Goal: Task Accomplishment & Management: Use online tool/utility

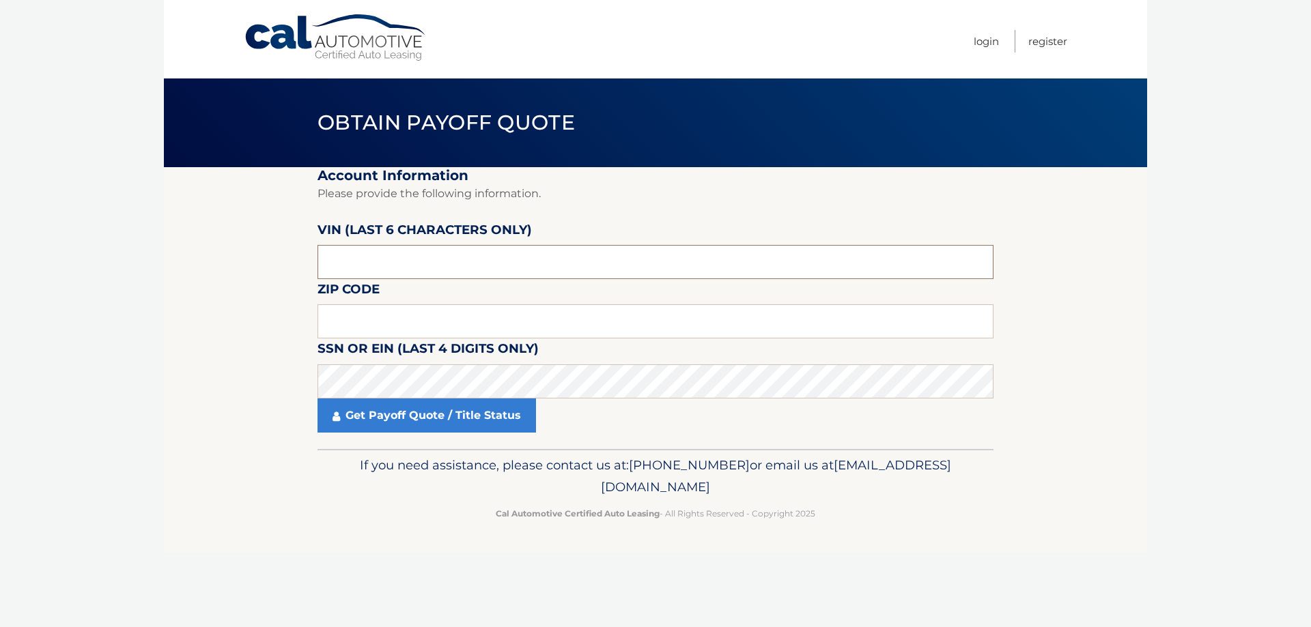
click at [454, 253] on input "text" at bounding box center [655, 262] width 676 height 34
type input "055946"
click at [367, 319] on input "text" at bounding box center [655, 321] width 676 height 34
click at [152, 423] on body "Cal Automotive Menu Login Register Obtain Payoff Quote" at bounding box center [655, 313] width 1311 height 627
click at [409, 317] on input "text" at bounding box center [655, 321] width 676 height 34
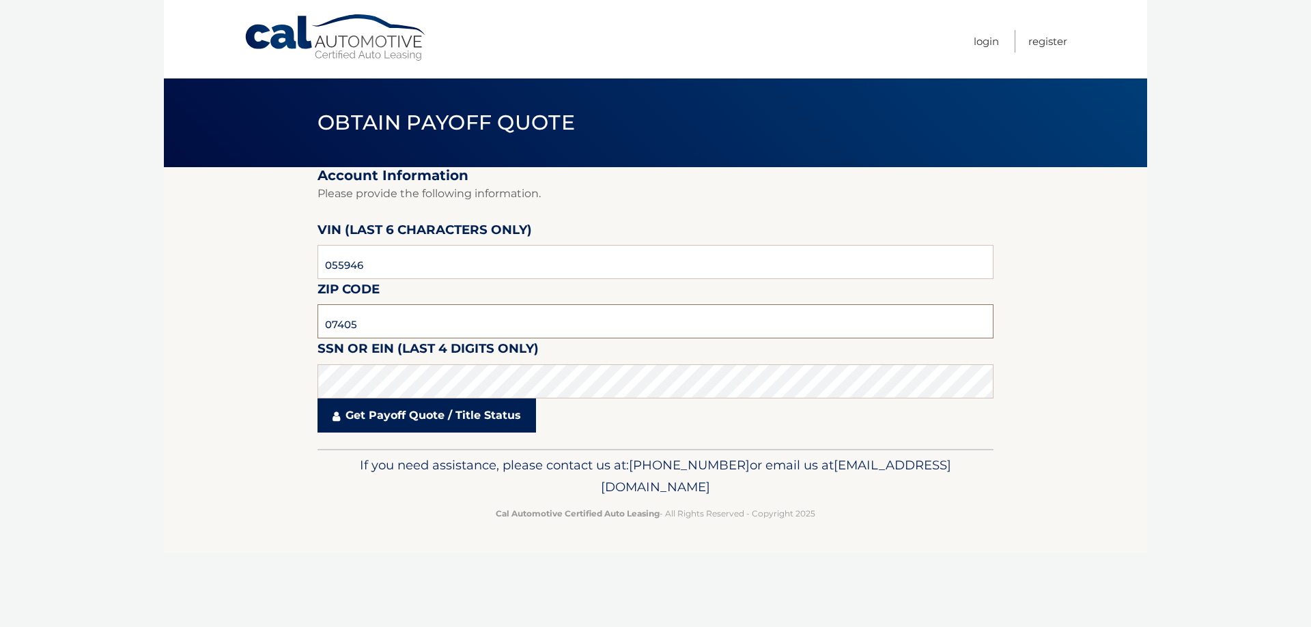
type input "07405"
click at [478, 425] on link "Get Payoff Quote / Title Status" at bounding box center [426, 416] width 218 height 34
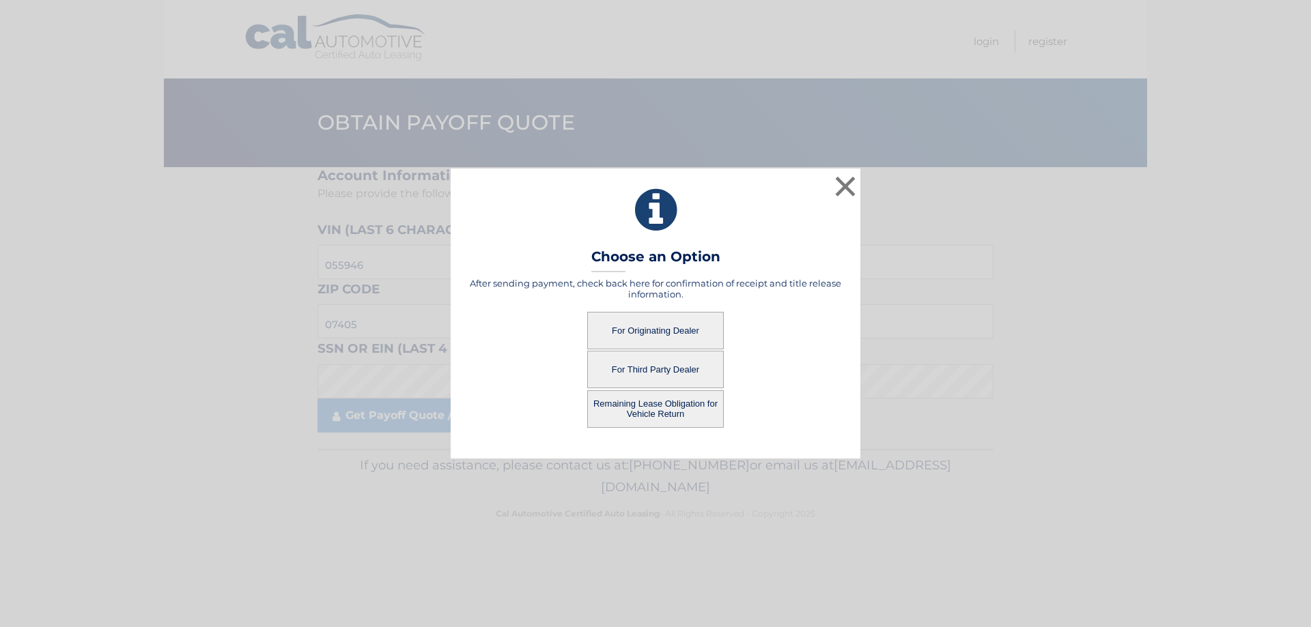
click at [679, 324] on button "For Originating Dealer" at bounding box center [655, 331] width 137 height 38
click at [634, 330] on button "For Originating Dealer" at bounding box center [655, 331] width 137 height 38
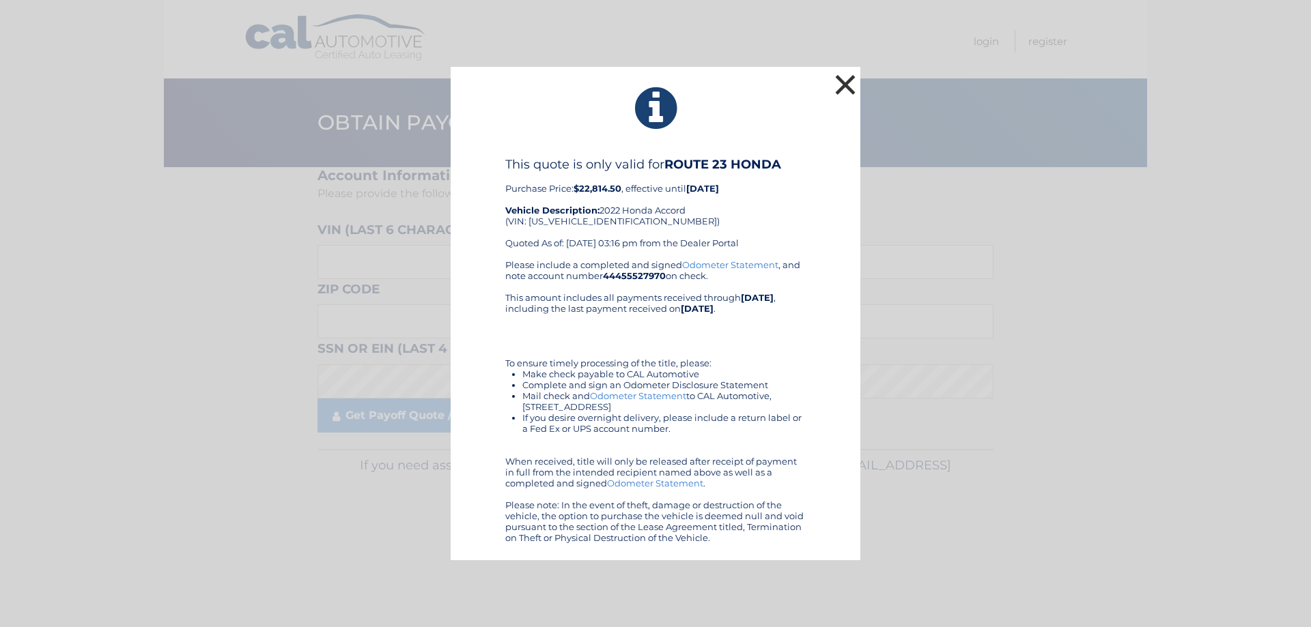
click at [853, 85] on button "×" at bounding box center [845, 84] width 27 height 27
